Goal: Task Accomplishment & Management: Use online tool/utility

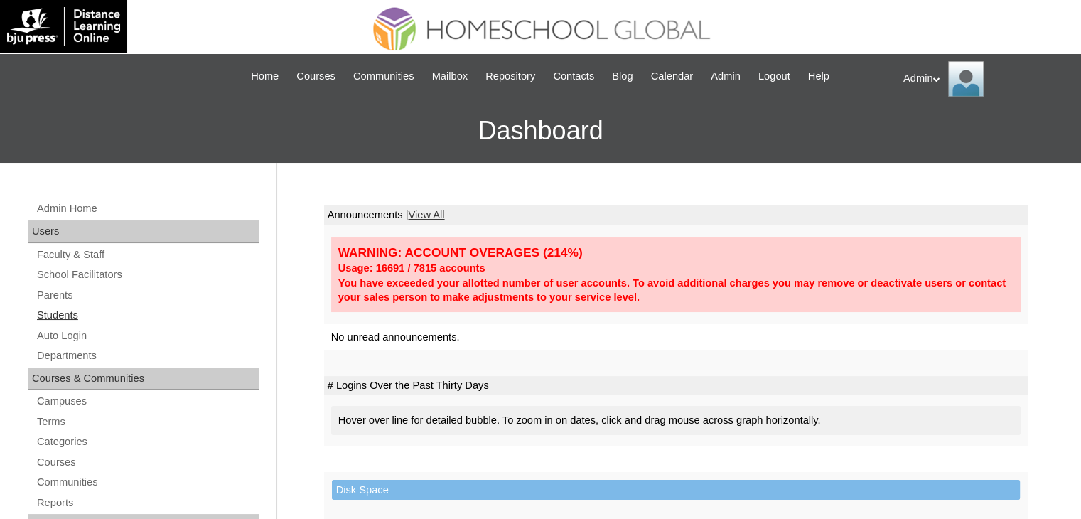
click at [60, 309] on link "Students" at bounding box center [147, 315] width 223 height 18
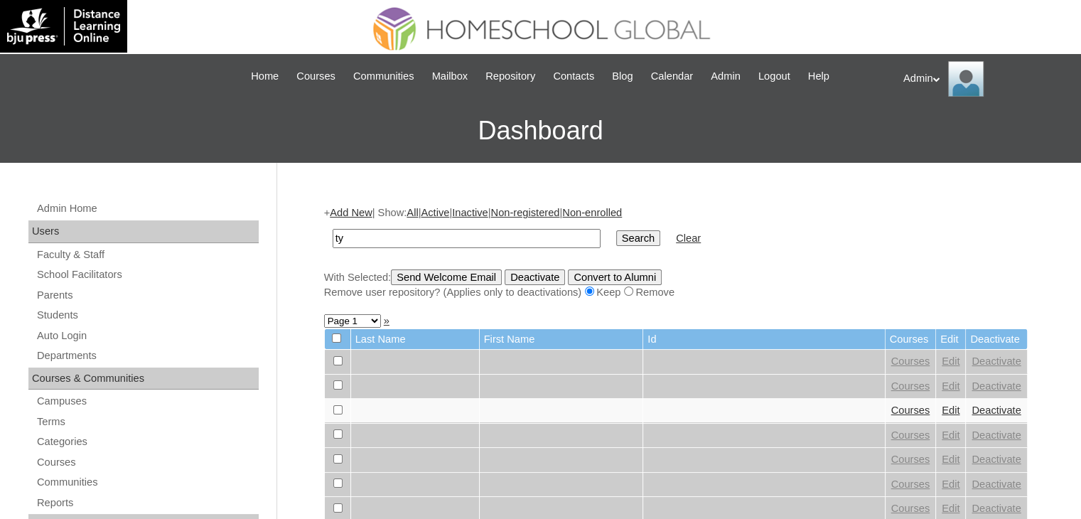
type input "tydus"
click at [616, 230] on input "Search" at bounding box center [638, 238] width 44 height 16
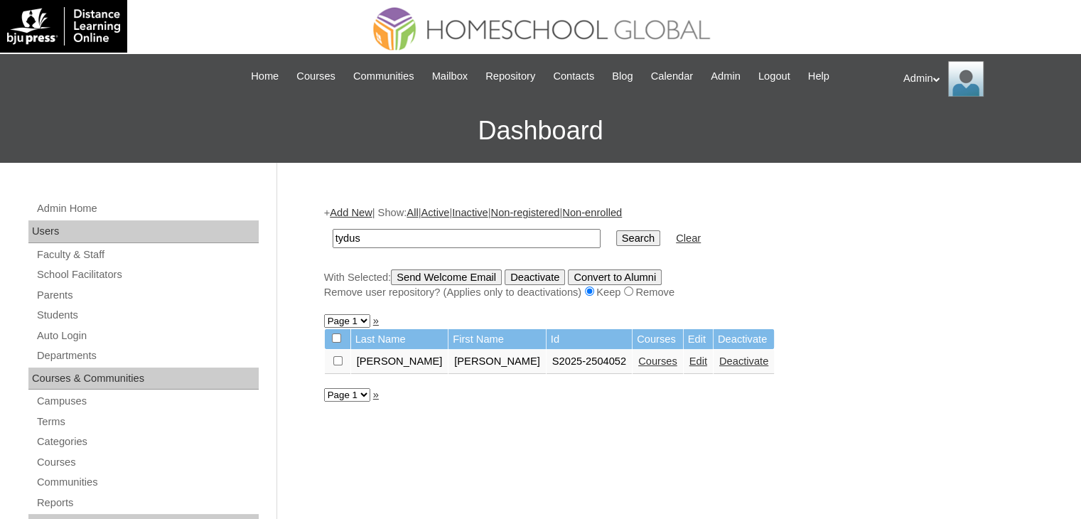
click at [633, 367] on td "Courses" at bounding box center [658, 362] width 50 height 24
click at [638, 362] on link "Courses" at bounding box center [657, 360] width 39 height 11
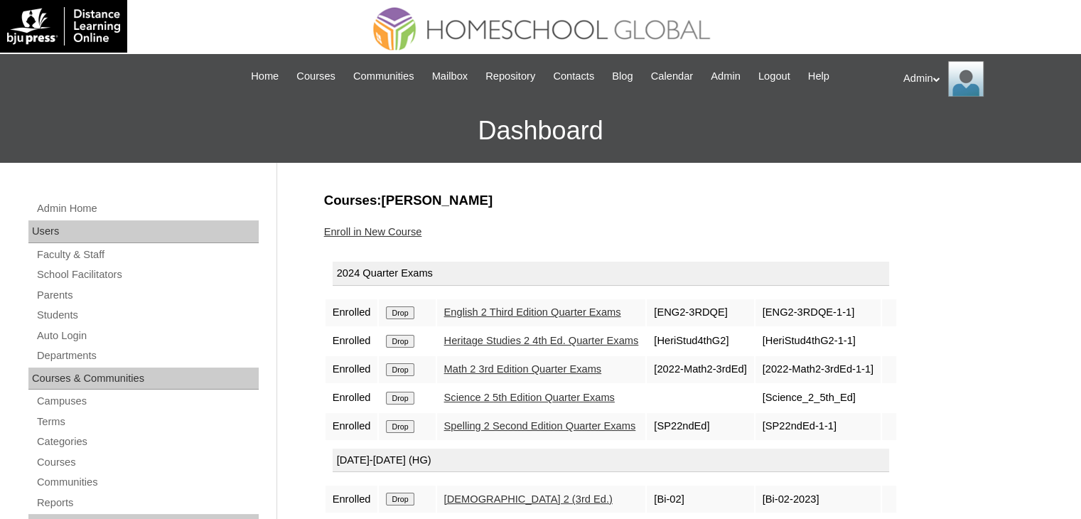
click at [338, 399] on td "Enrolled" at bounding box center [352, 397] width 53 height 27
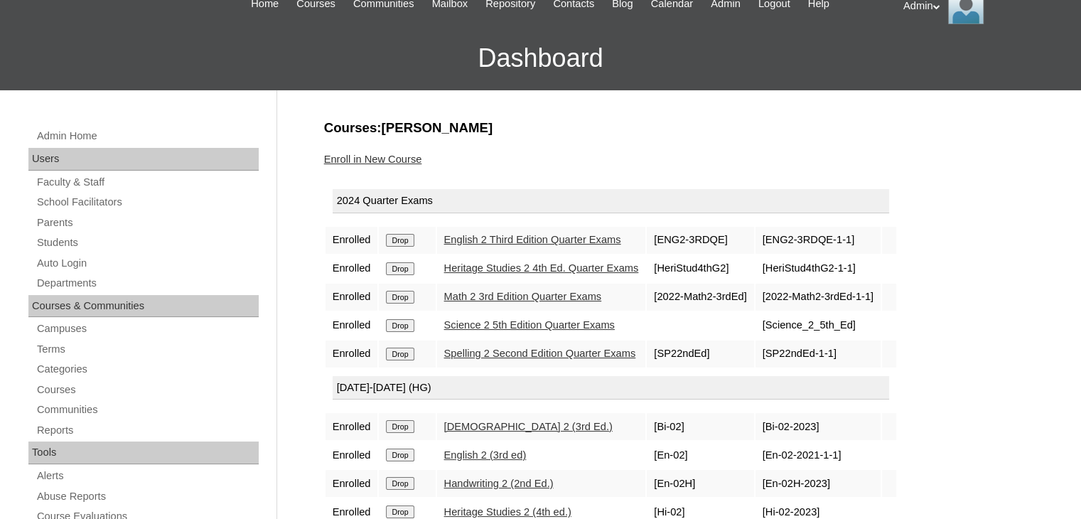
scroll to position [105, 0]
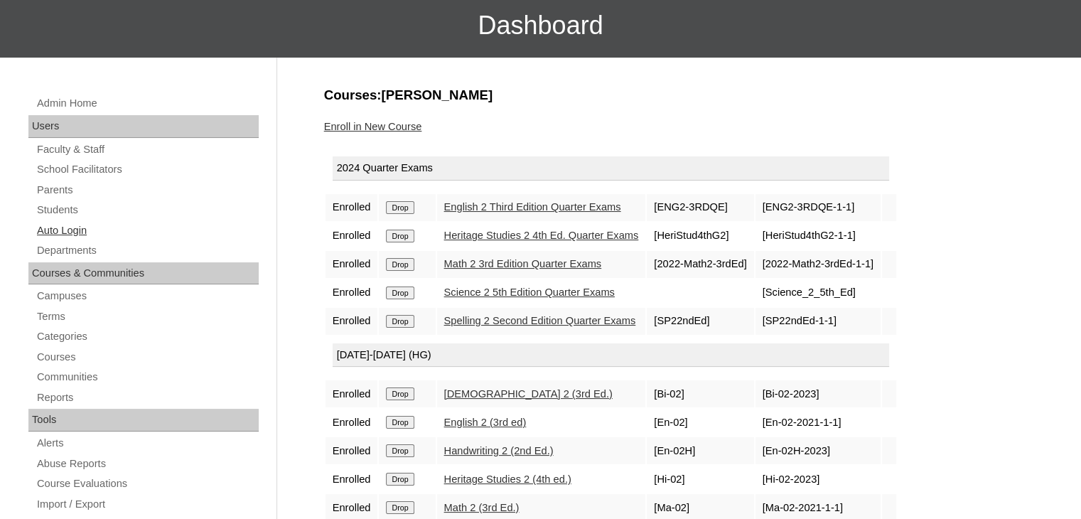
click at [75, 228] on link "Auto Login" at bounding box center [147, 231] width 223 height 18
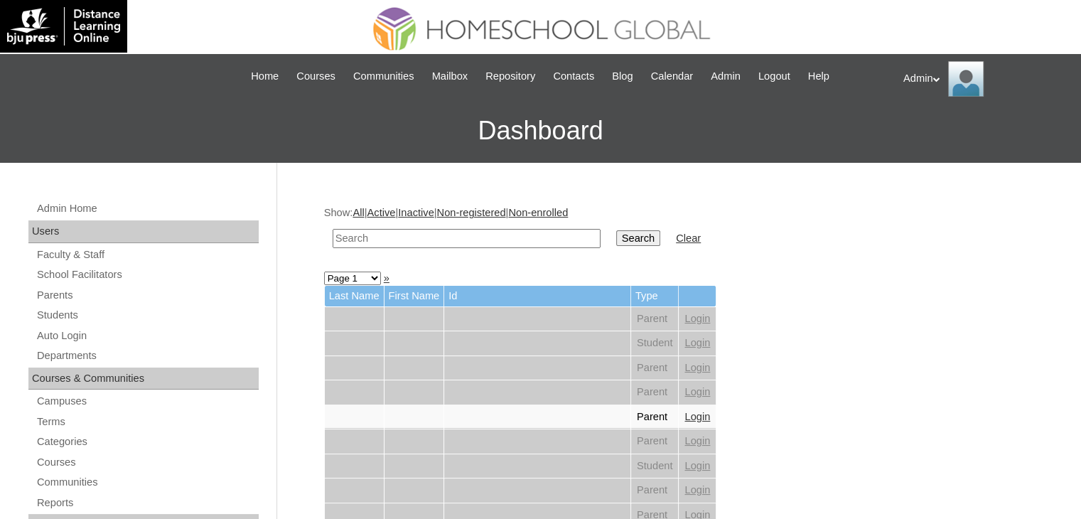
click at [472, 235] on input "text" at bounding box center [467, 238] width 268 height 19
type input "[PERSON_NAME]"
click at [616, 240] on input "Search" at bounding box center [638, 238] width 44 height 16
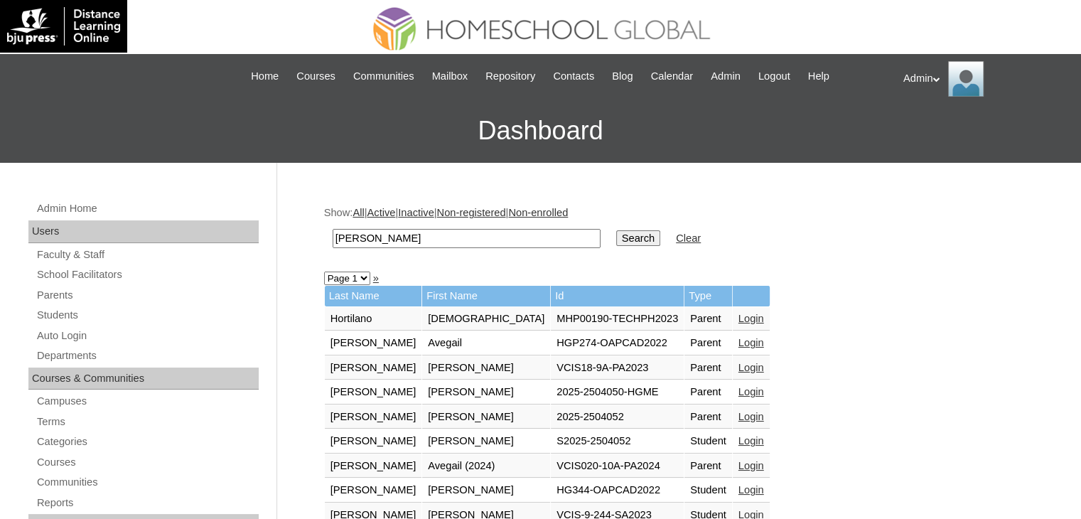
click at [738, 412] on link "Login" at bounding box center [751, 416] width 26 height 11
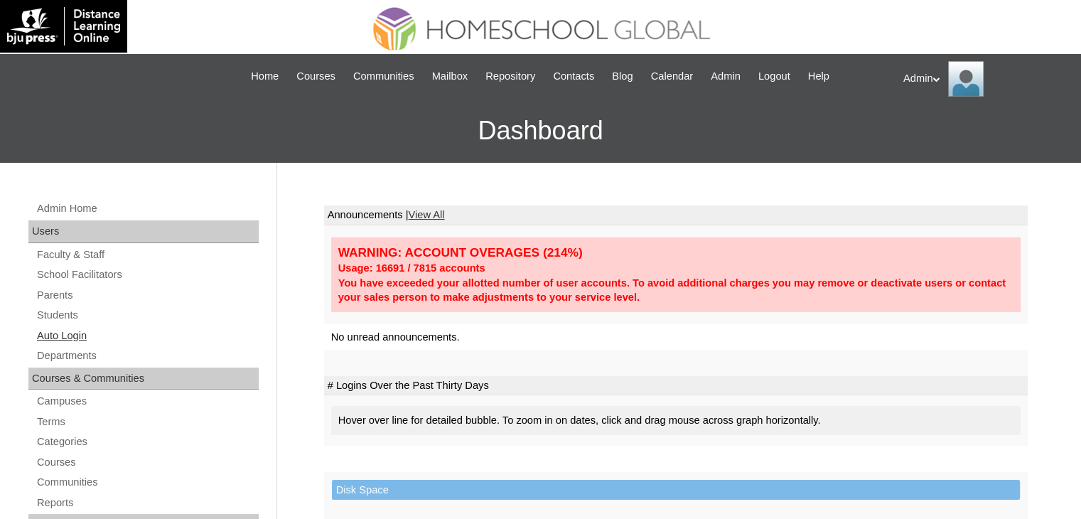
click at [60, 334] on link "Auto Login" at bounding box center [147, 336] width 223 height 18
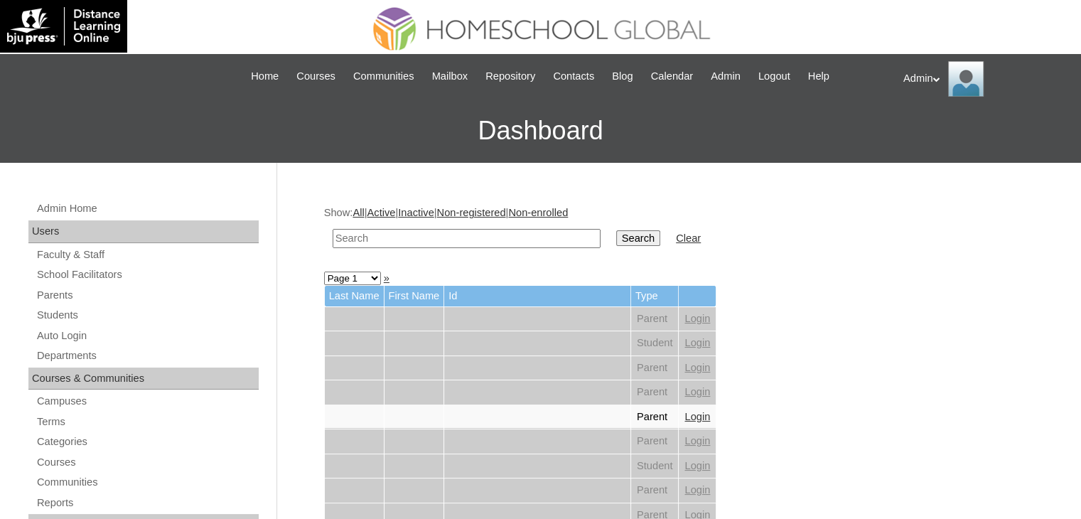
click at [429, 240] on input "text" at bounding box center [467, 238] width 268 height 19
type input "Ilano"
click at [616, 240] on input "Search" at bounding box center [638, 238] width 44 height 16
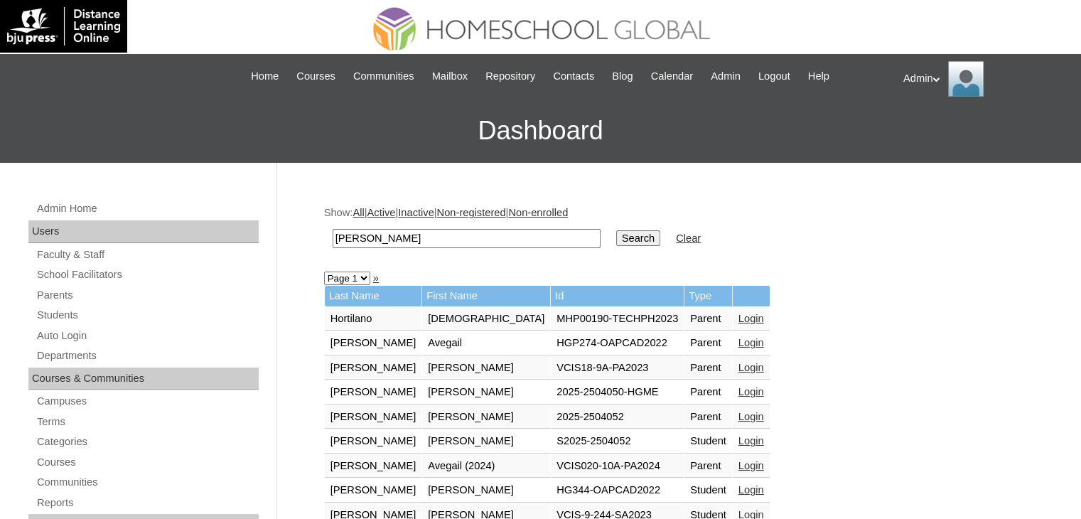
click at [738, 390] on link "Login" at bounding box center [751, 391] width 26 height 11
